Goal: Information Seeking & Learning: Learn about a topic

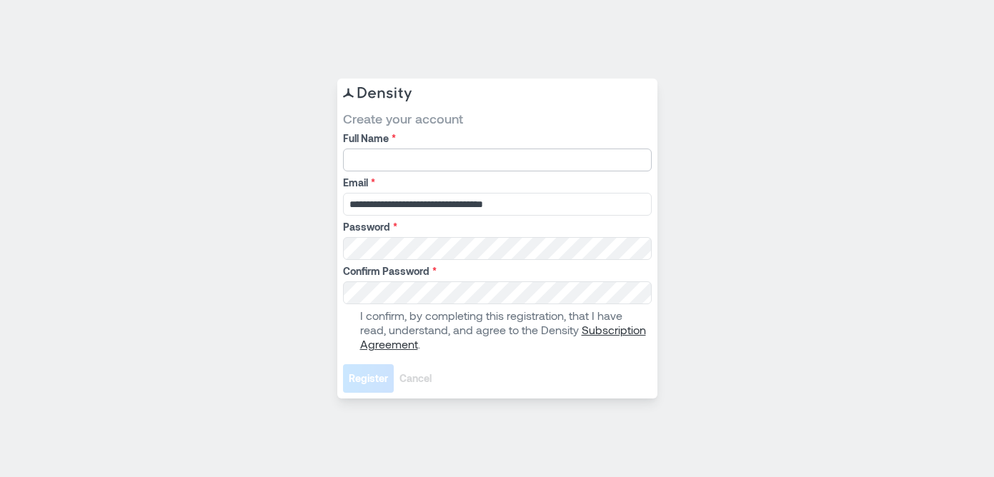
click at [472, 156] on input "Full Name *" at bounding box center [497, 160] width 309 height 23
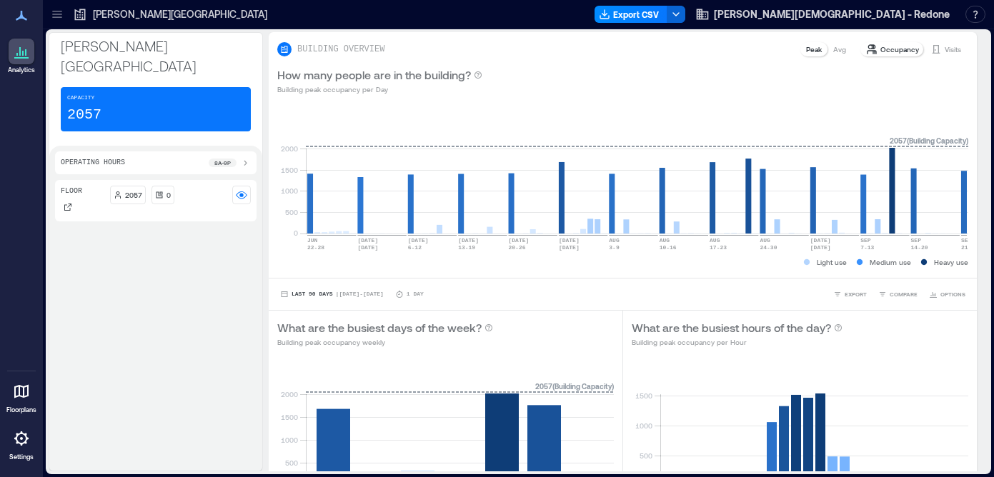
click at [22, 54] on icon at bounding box center [22, 53] width 1 height 5
click at [22, 394] on icon at bounding box center [21, 391] width 17 height 17
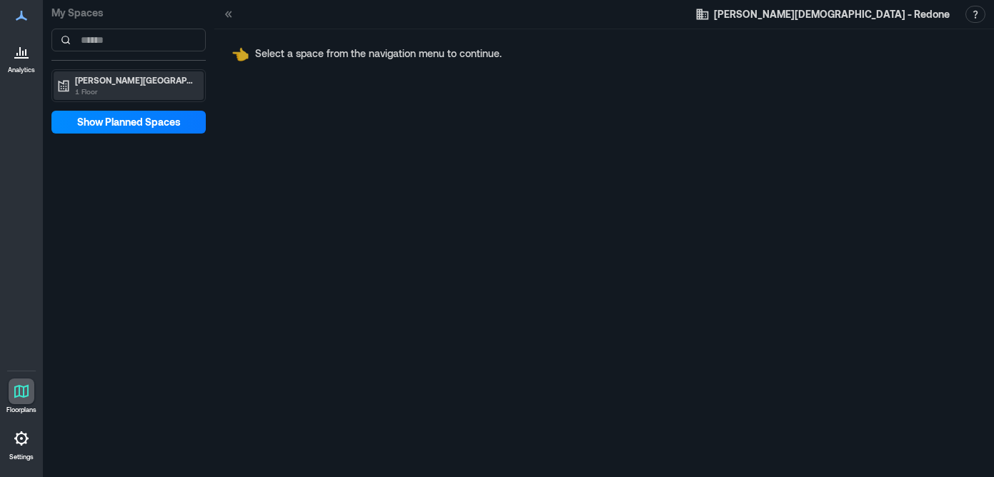
click at [92, 79] on p "[PERSON_NAME][GEOGRAPHIC_DATA]" at bounding box center [135, 79] width 120 height 11
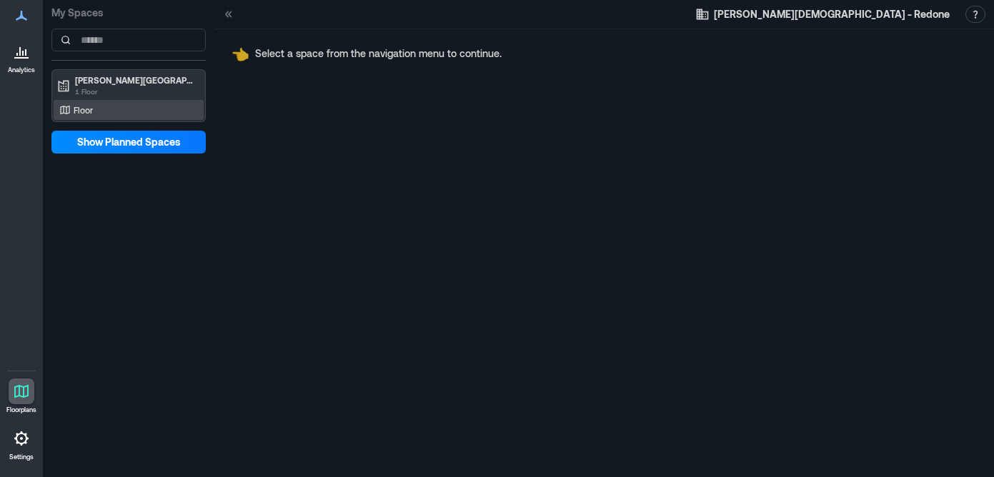
click at [92, 108] on p "Floor" at bounding box center [83, 109] width 19 height 11
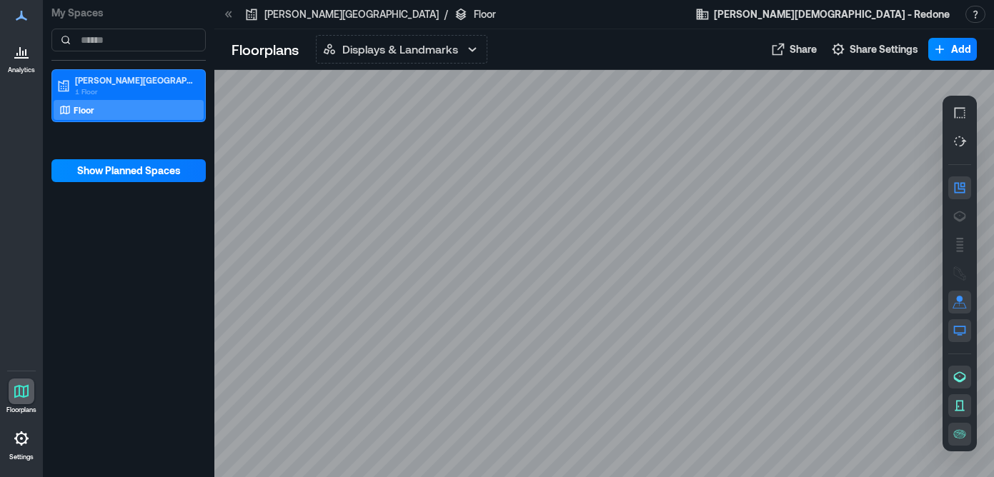
click at [21, 56] on icon at bounding box center [21, 51] width 17 height 17
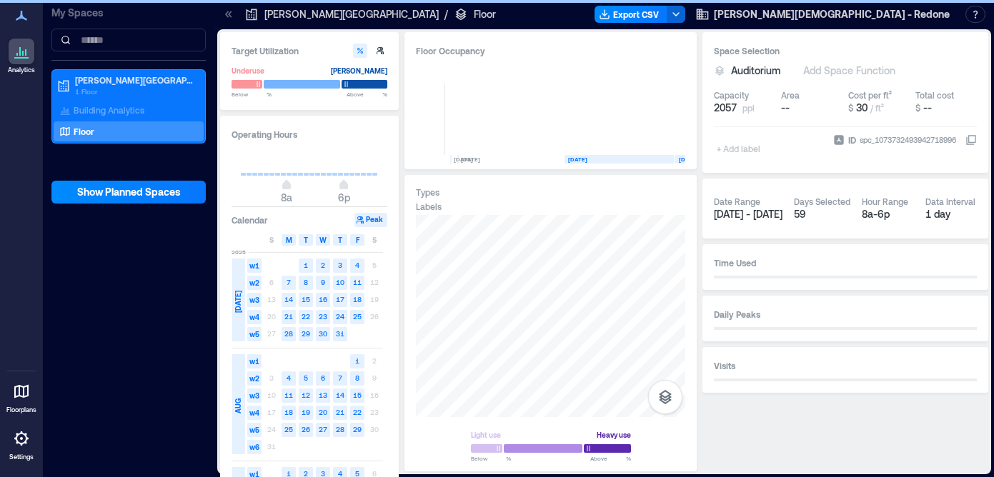
scroll to position [0, 146]
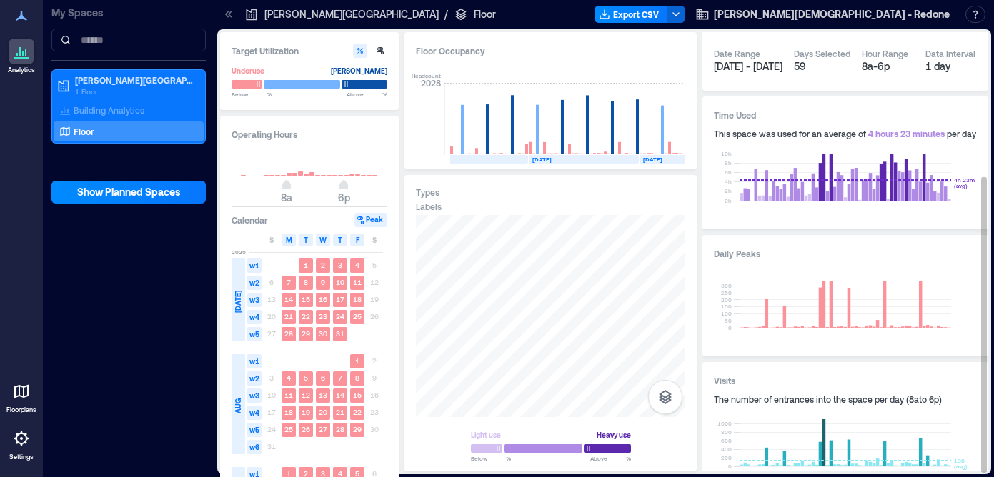
scroll to position [213, 0]
